Goal: Task Accomplishment & Management: Manage account settings

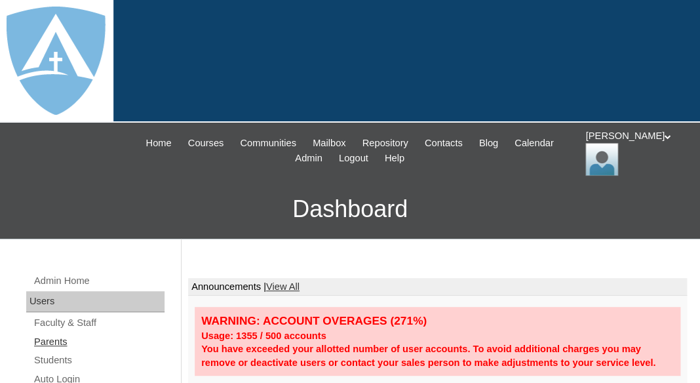
click at [62, 340] on link "Parents" at bounding box center [99, 342] width 132 height 16
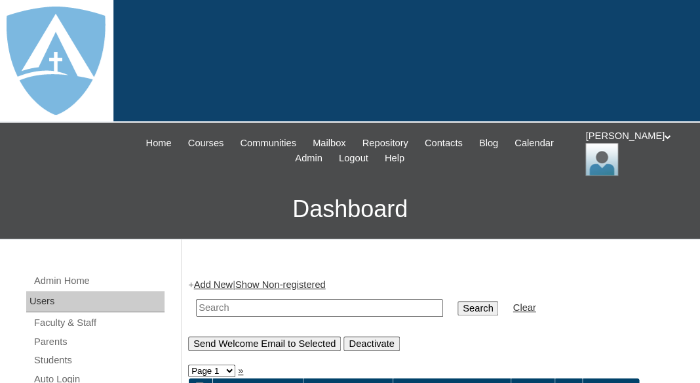
click at [223, 303] on input "text" at bounding box center [319, 308] width 247 height 18
paste input "chelseyj453@gmail.com"
type input "chelseyj453@gmail.com"
click at [458, 301] on input "Search" at bounding box center [478, 308] width 41 height 14
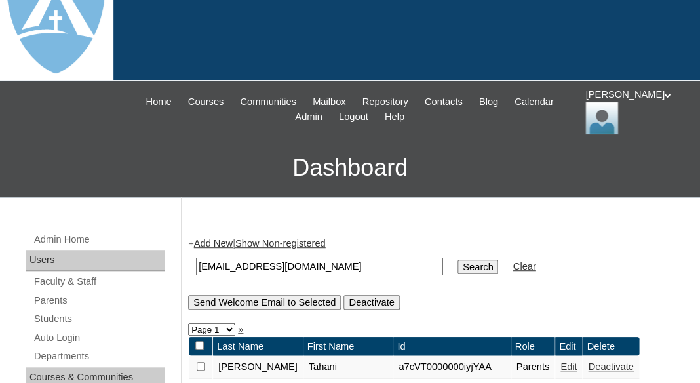
scroll to position [44, 0]
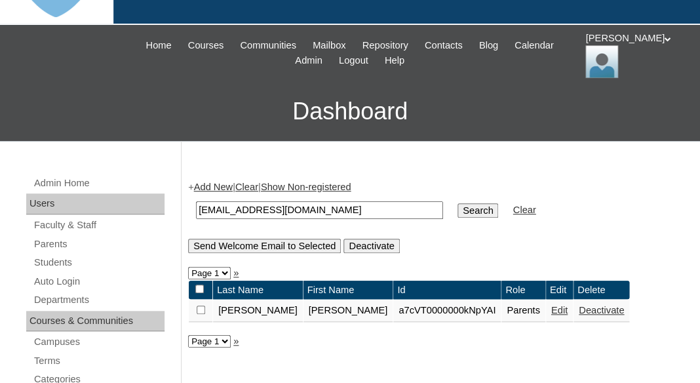
scroll to position [128, 0]
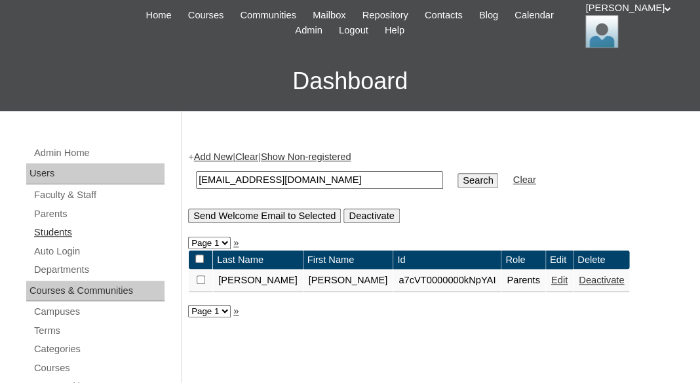
click at [59, 226] on link "Students" at bounding box center [99, 232] width 132 height 16
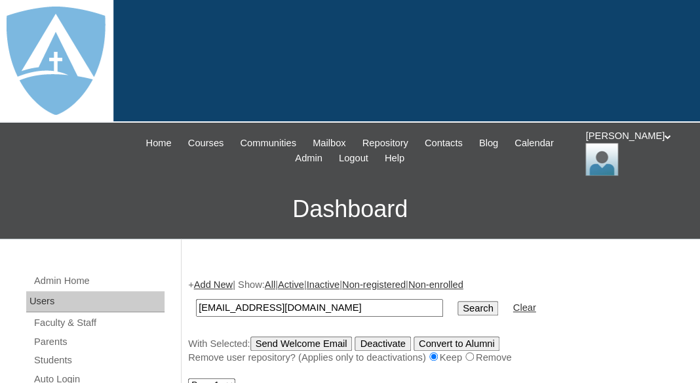
type input "chelseyj453@gmail.com"
click at [458, 301] on input "Search" at bounding box center [478, 308] width 41 height 14
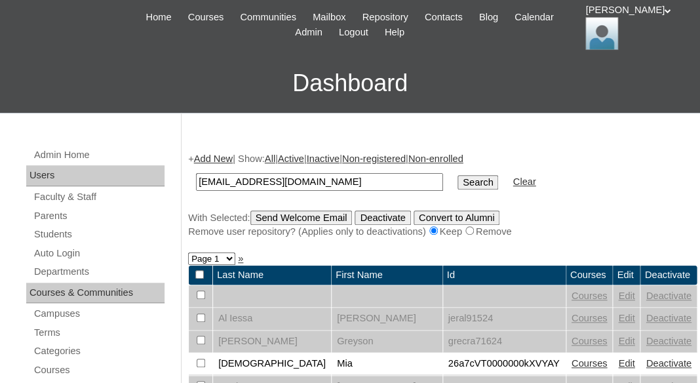
scroll to position [129, 0]
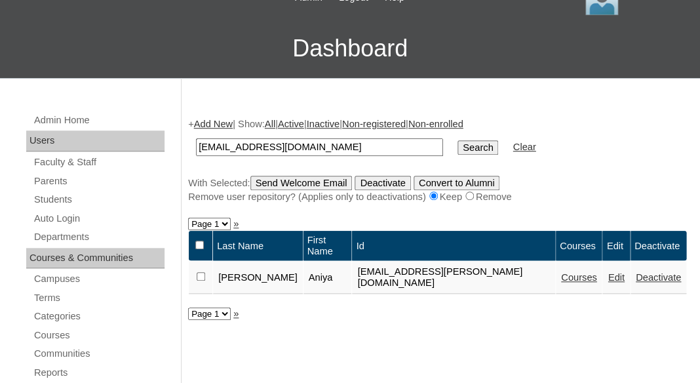
scroll to position [180, 0]
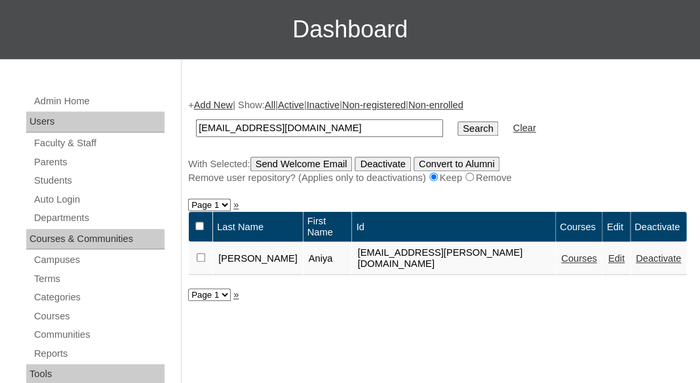
click at [608, 253] on link "Edit" at bounding box center [616, 258] width 16 height 10
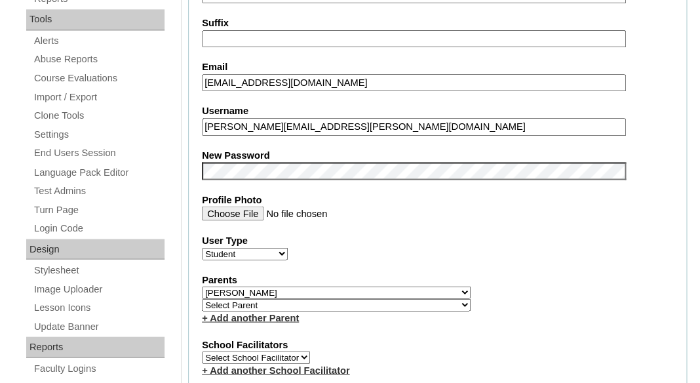
type input "tlambert"
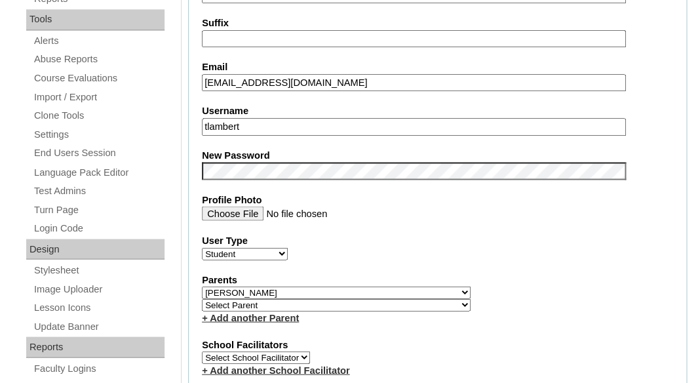
click at [202, 298] on select "Select Parent Abbas, Tahani Garcia, Rosa Kaneko, Chad Labourdette, Jessica Nich…" at bounding box center [336, 304] width 269 height 12
select select "101421"
click option "Jones, Chelsey" at bounding box center [0, 0] width 0 height 0
click at [399, 290] on div "Parents Select Parent Abbas, Tahani Garcia, Rosa Kaneko, Chad Labourdette, Jess…" at bounding box center [437, 299] width 471 height 52
click at [202, 286] on select "Select Parent Abbas, Tahani Garcia, Rosa Kaneko, Chad Labourdette, Jessica Nich…" at bounding box center [336, 292] width 269 height 12
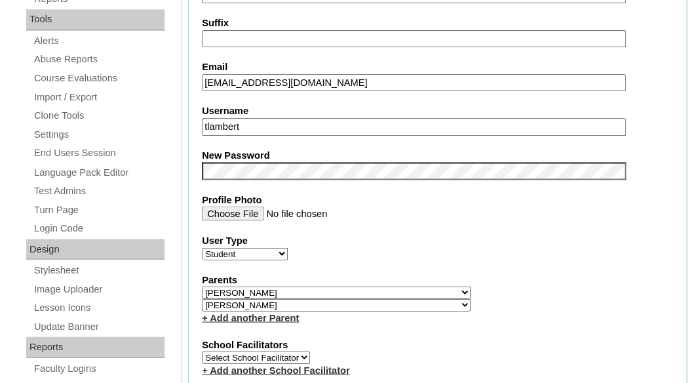
select select
click option "Select Parent" at bounding box center [0, 0] width 0 height 0
click at [441, 254] on div "User Type Faculty Staff Student Parents School Facilitators" at bounding box center [437, 246] width 471 height 26
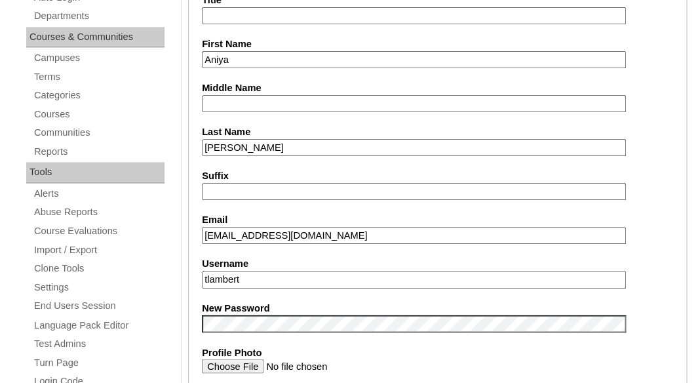
scroll to position [381, 0]
click at [336, 235] on input "chelseyj453@gmail.com" at bounding box center [414, 237] width 424 height 18
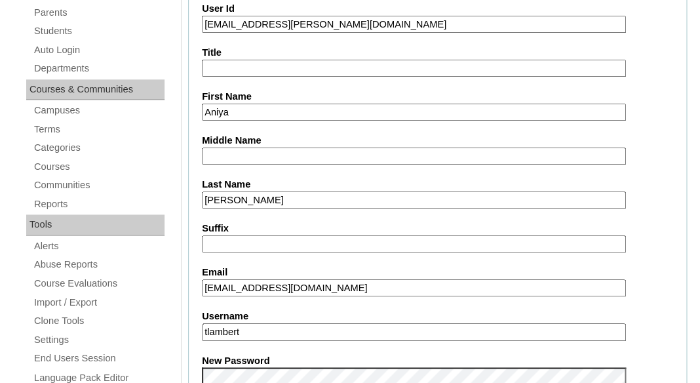
scroll to position [178, 0]
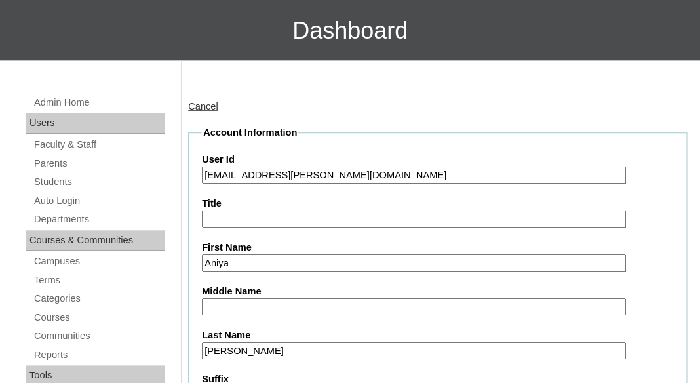
click at [311, 176] on input "26aniya.harper@enlightiumstudent.com" at bounding box center [414, 176] width 424 height 18
click at [218, 171] on input "26aniya.harper@enlightiumstudent.com" at bounding box center [414, 176] width 424 height 18
drag, startPoint x: 219, startPoint y: 172, endPoint x: 432, endPoint y: 172, distance: 213.1
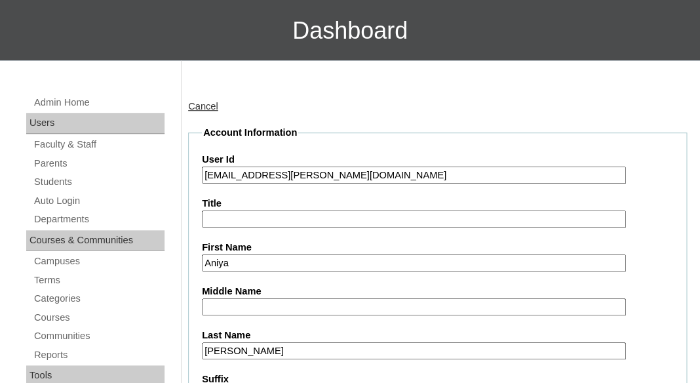
click at [433, 172] on input "26aniya.harper@enlightiumstudent.com" at bounding box center [414, 176] width 424 height 18
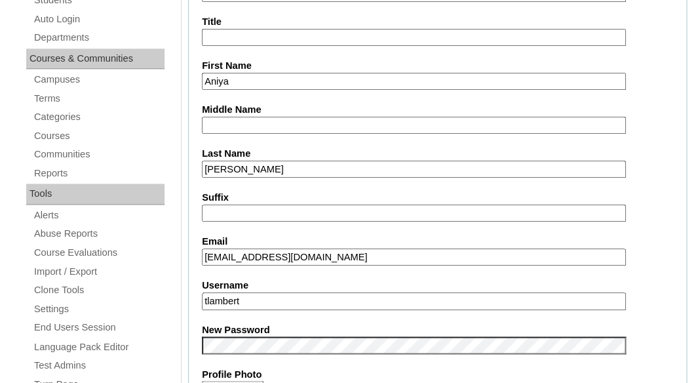
scroll to position [427, 0]
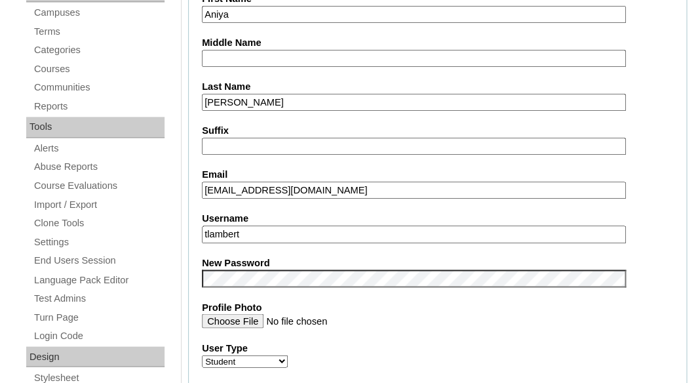
click at [297, 226] on input "tlambert" at bounding box center [414, 235] width 424 height 18
paste input "[PERSON_NAME][EMAIL_ADDRESS][PERSON_NAME][DOMAIN_NAME]"
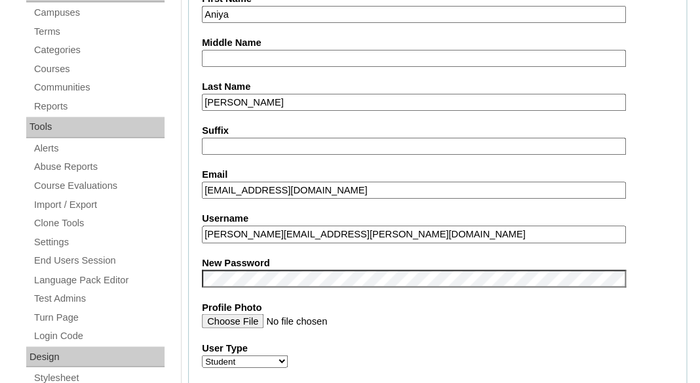
type input "[PERSON_NAME][EMAIL_ADDRESS][PERSON_NAME][DOMAIN_NAME]"
click at [344, 307] on label "Profile Photo" at bounding box center [437, 307] width 471 height 14
click at [344, 313] on input "Profile Photo" at bounding box center [414, 320] width 424 height 14
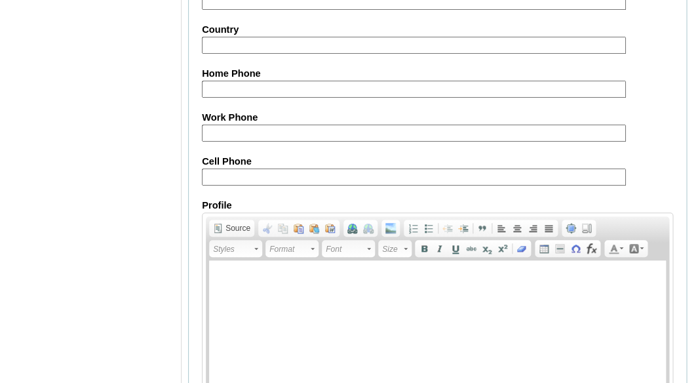
scroll to position [1721, 0]
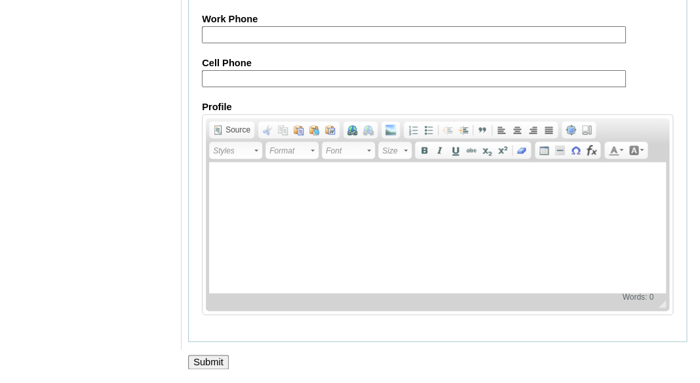
click at [211, 359] on input "Submit" at bounding box center [208, 362] width 41 height 14
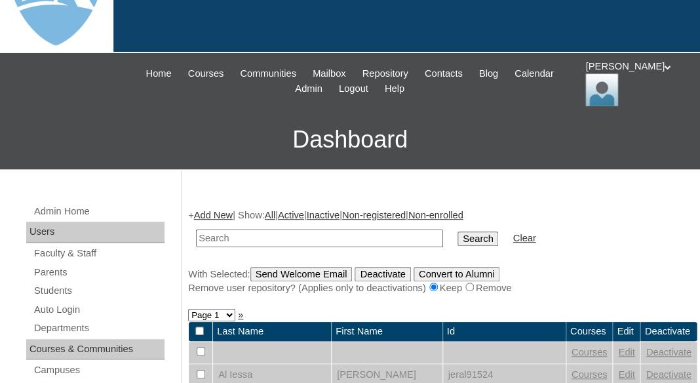
scroll to position [90, 0]
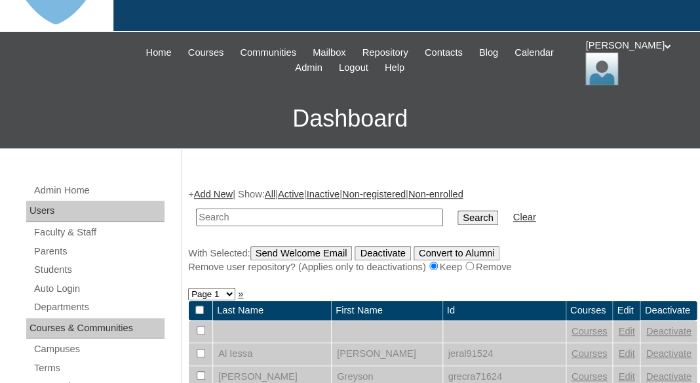
click at [289, 223] on td at bounding box center [320, 217] width 260 height 31
click at [288, 214] on input "text" at bounding box center [319, 218] width 247 height 18
paste input "[PERSON_NAME][EMAIL_ADDRESS][PERSON_NAME][DOMAIN_NAME]"
type input "[PERSON_NAME][EMAIL_ADDRESS][PERSON_NAME][DOMAIN_NAME]"
click at [458, 210] on input "Search" at bounding box center [478, 217] width 41 height 14
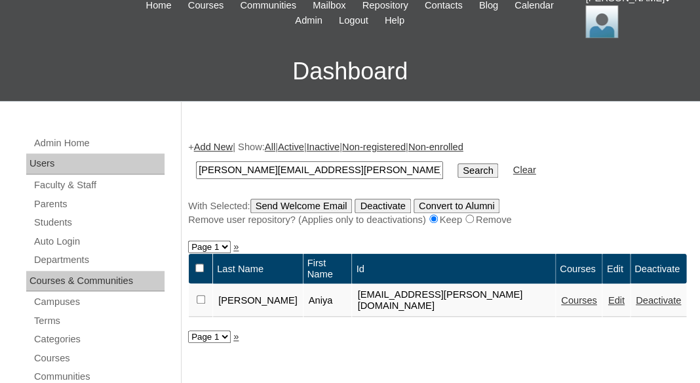
scroll to position [165, 0]
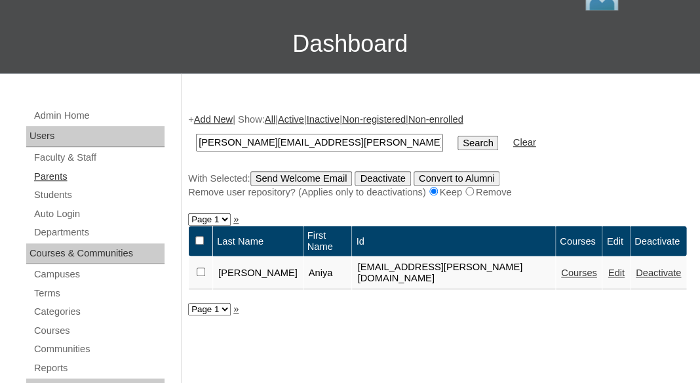
click at [50, 175] on link "Parents" at bounding box center [99, 177] width 132 height 16
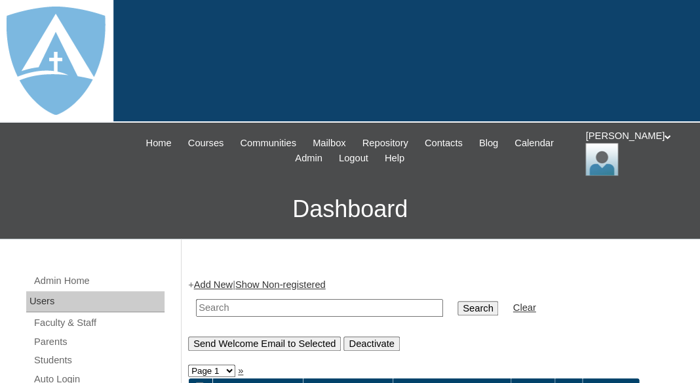
click at [210, 299] on input "text" at bounding box center [319, 308] width 247 height 18
paste input "[PERSON_NAME][EMAIL_ADDRESS][PERSON_NAME][DOMAIN_NAME]"
type input "[PERSON_NAME][EMAIL_ADDRESS][PERSON_NAME][DOMAIN_NAME]"
click at [458, 301] on input "Search" at bounding box center [478, 308] width 41 height 14
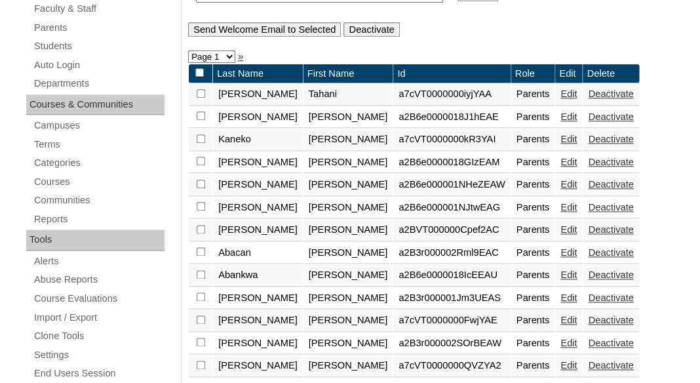
scroll to position [324, 0]
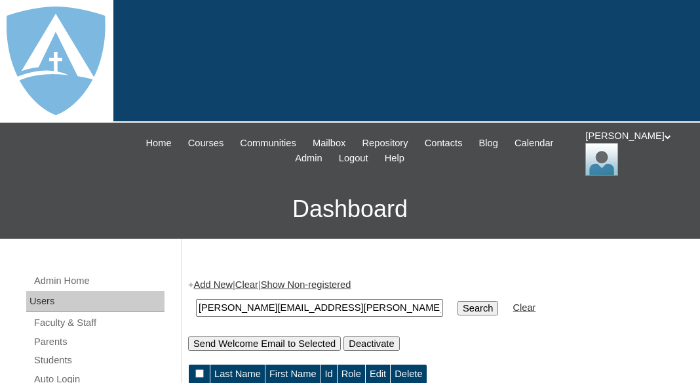
scroll to position [66, 0]
